Goal: Task Accomplishment & Management: Complete application form

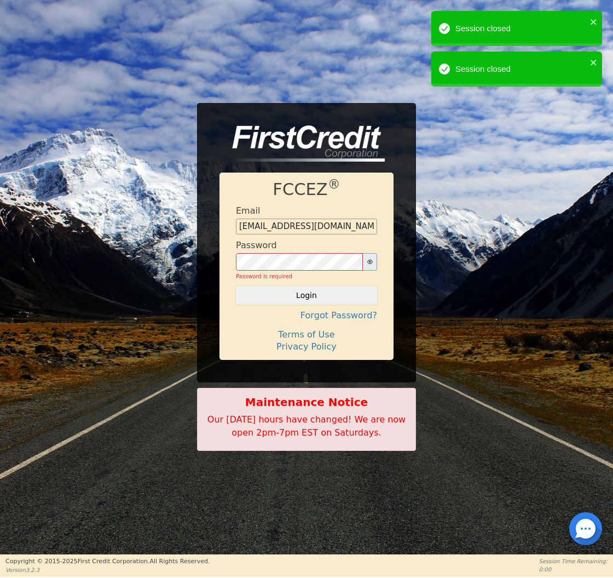
type input "[EMAIL_ADDRESS][DOMAIN_NAME]"
click at [307, 290] on button "Login" at bounding box center [306, 295] width 141 height 19
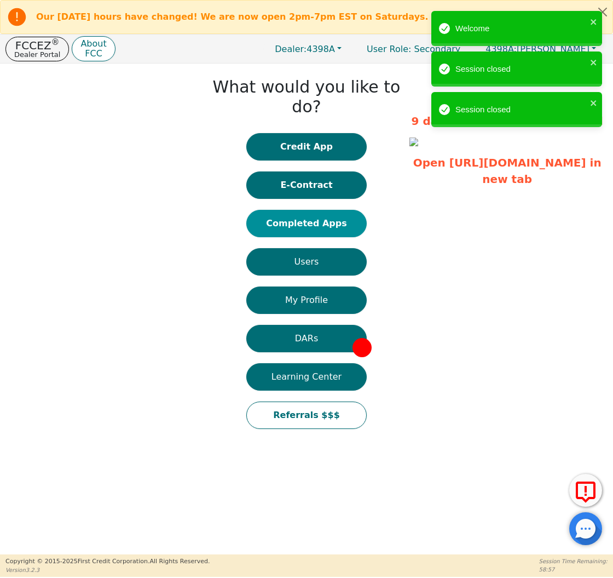
click at [331, 210] on button "Completed Apps" at bounding box center [306, 223] width 120 height 27
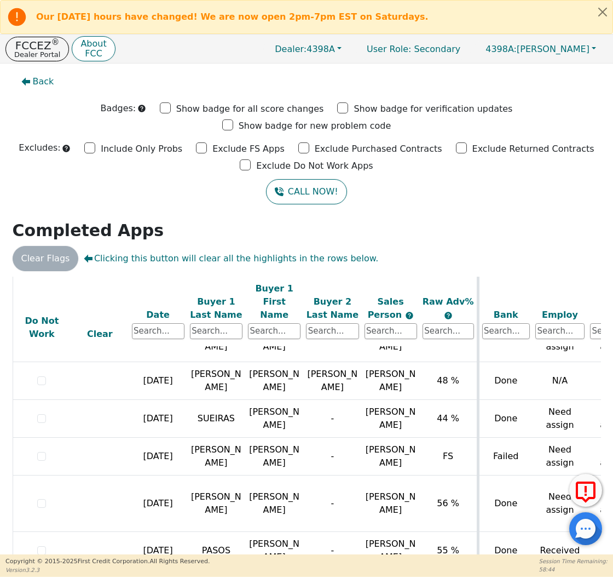
scroll to position [361, 0]
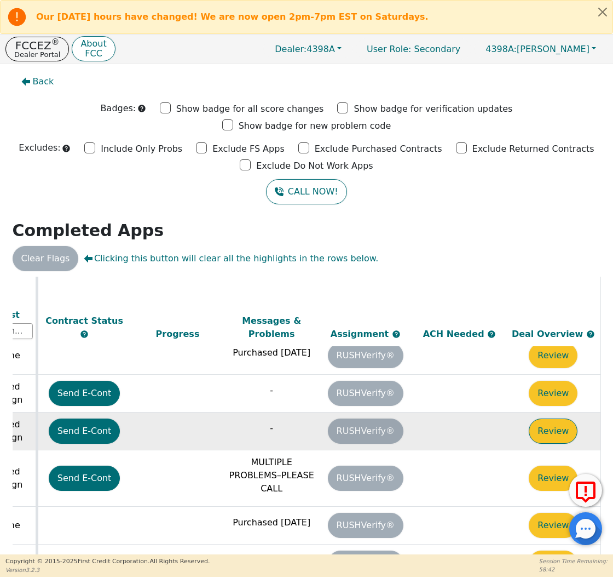
click at [559, 418] on button "Review" at bounding box center [553, 430] width 49 height 25
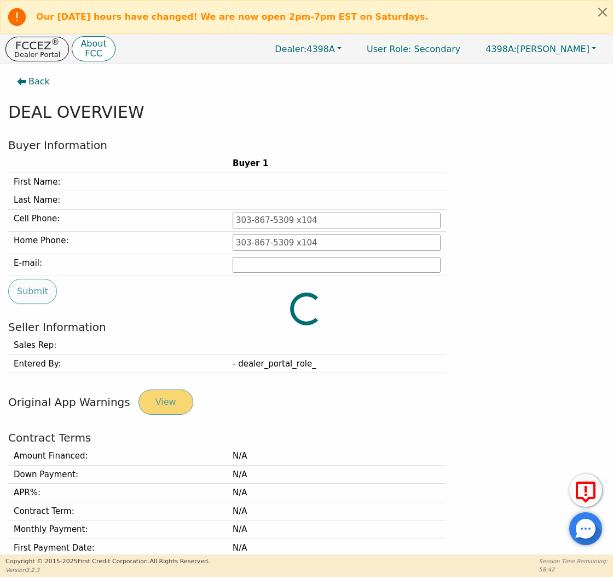
type input "[PHONE_NUMBER]"
type input "[PERSON_NAME][EMAIL_ADDRESS][PERSON_NAME][DOMAIN_NAME]"
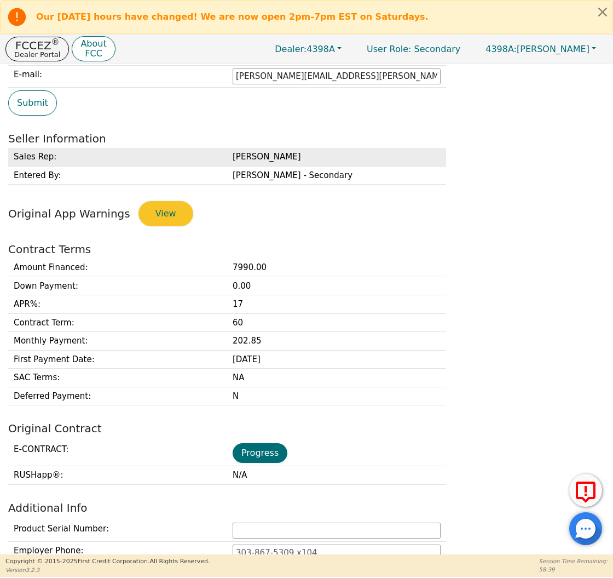
scroll to position [222, 0]
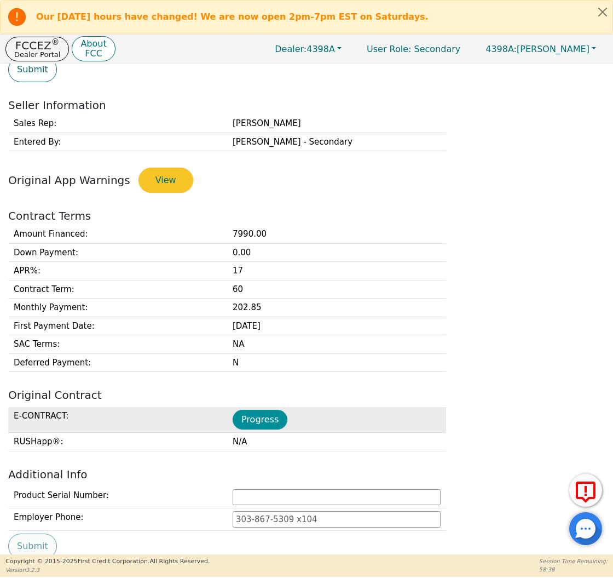
click at [258, 417] on button "Progress" at bounding box center [260, 420] width 55 height 20
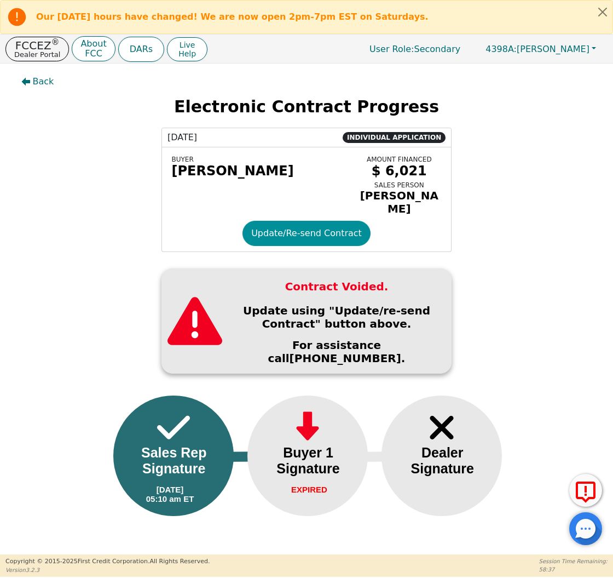
click at [304, 226] on button "Update/Re-send Contract" at bounding box center [307, 233] width 128 height 25
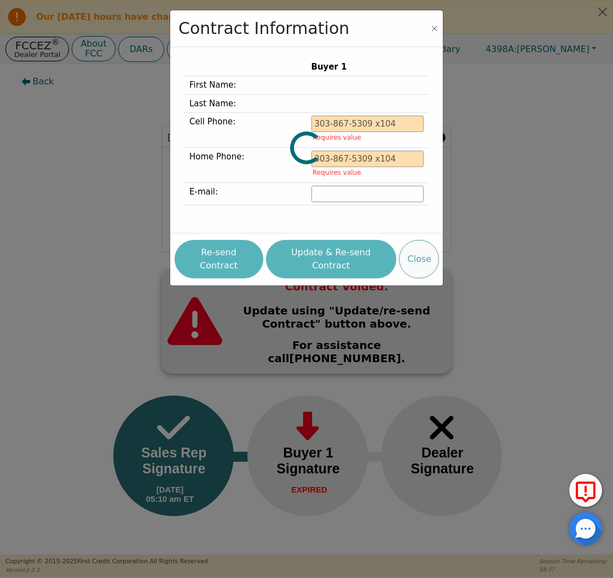
type input "[PHONE_NUMBER]"
type input "[PERSON_NAME][EMAIL_ADDRESS][PERSON_NAME][DOMAIN_NAME]"
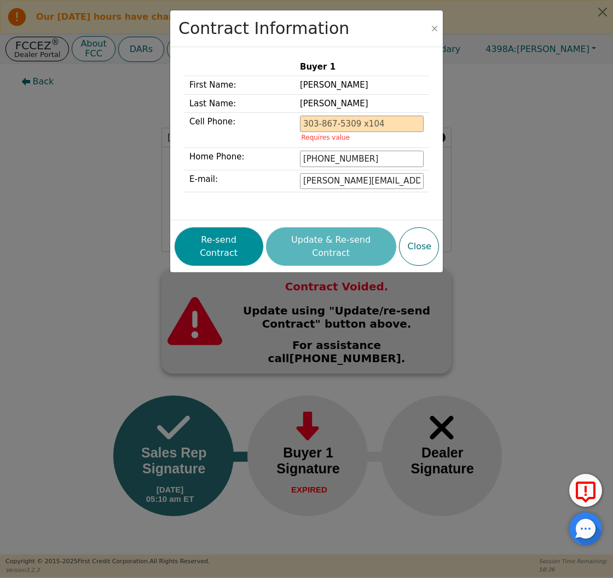
click at [242, 242] on button "Re-send Contract" at bounding box center [219, 246] width 89 height 38
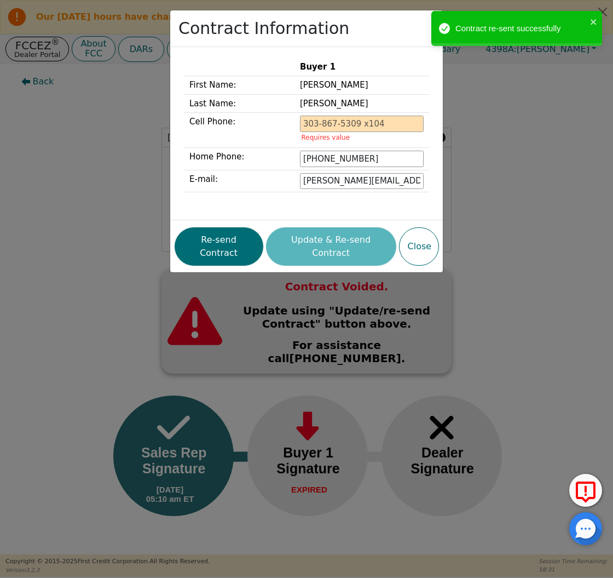
click at [93, 188] on div "Contract Information Buyer 1 First Name: [PERSON_NAME] Last Name: [PERSON_NAME]…" at bounding box center [306, 289] width 613 height 578
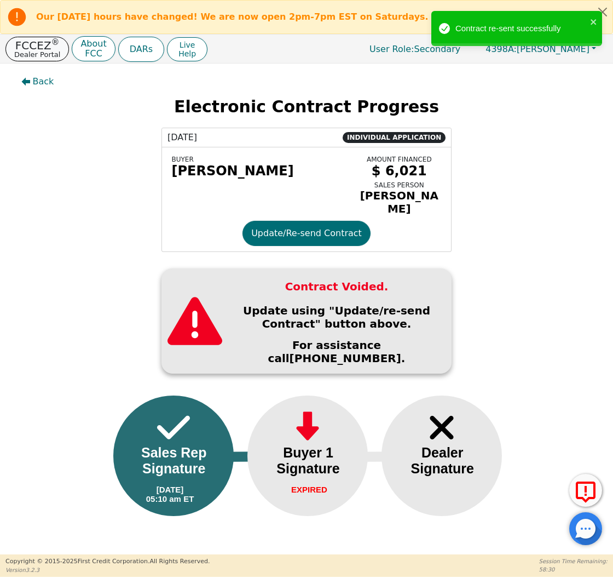
click at [42, 60] on button "FCCEZ ® Dealer Portal" at bounding box center [37, 49] width 64 height 25
